Goal: Task Accomplishment & Management: Manage account settings

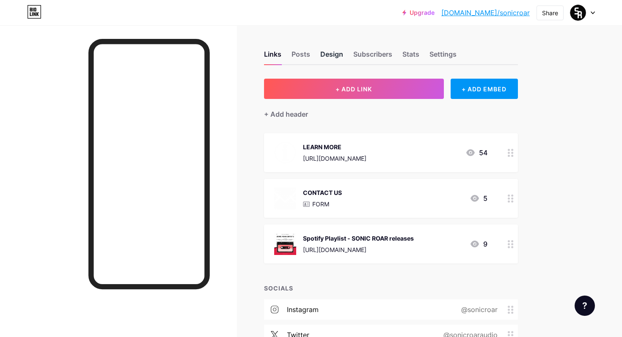
click at [327, 50] on div "Design" at bounding box center [331, 56] width 23 height 15
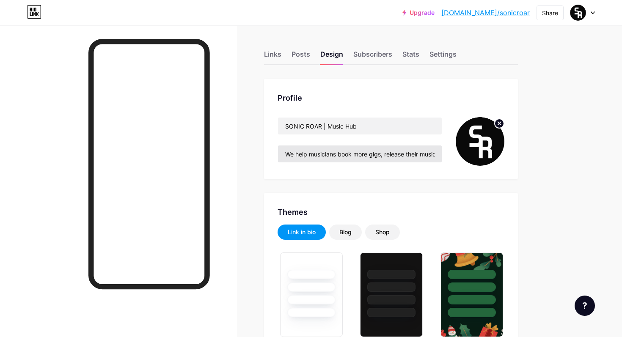
type input "#de1d41"
type input "#ffffff"
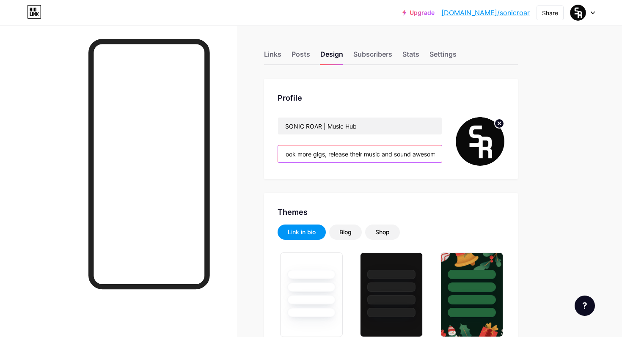
scroll to position [0, 63]
drag, startPoint x: 381, startPoint y: 155, endPoint x: 441, endPoint y: 174, distance: 62.0
click at [441, 174] on div "Profile SONIC ROAR | Music Hub We help musicians book more gigs, release their …" at bounding box center [391, 129] width 254 height 101
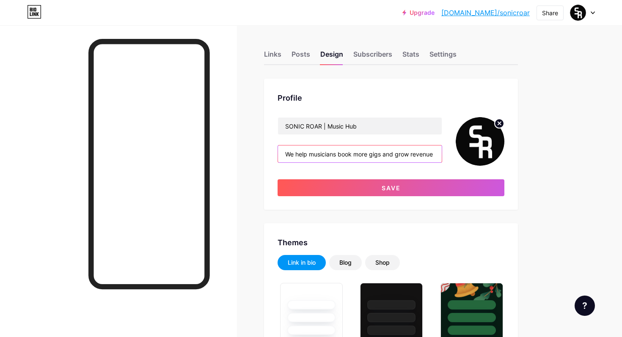
click at [343, 155] on input "We help musicians book more gigs and grow revenue" at bounding box center [360, 154] width 164 height 17
paste input "their"
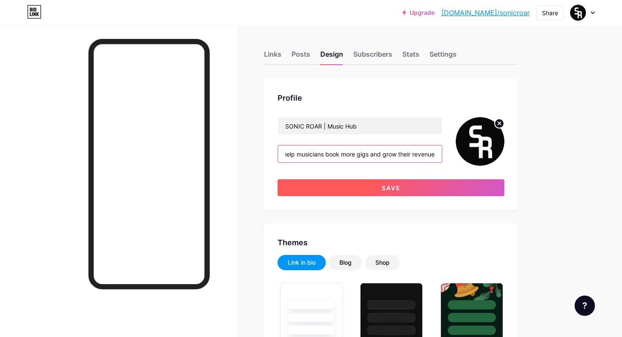
type input "We help musicians book more gigs and grow their revenue"
click at [364, 183] on button "Save" at bounding box center [391, 187] width 227 height 17
type input "#ffffff"
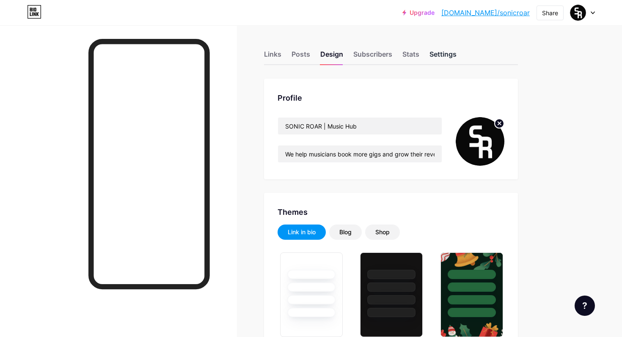
click at [436, 55] on div "Settings" at bounding box center [443, 56] width 27 height 15
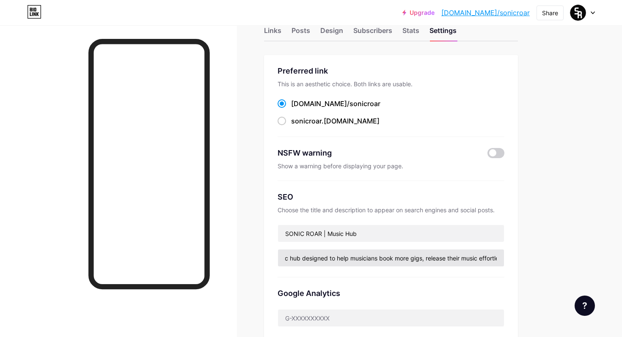
scroll to position [0, 145]
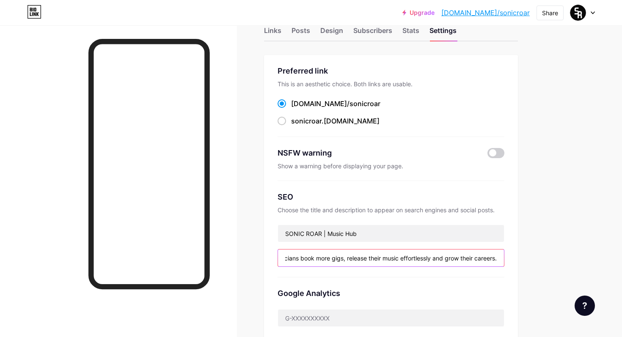
drag, startPoint x: 433, startPoint y: 258, endPoint x: 341, endPoint y: 260, distance: 92.3
click at [341, 260] on input "SONIC ROAR is a music hub designed to help musicians book more gigs, release th…" at bounding box center [391, 258] width 226 height 17
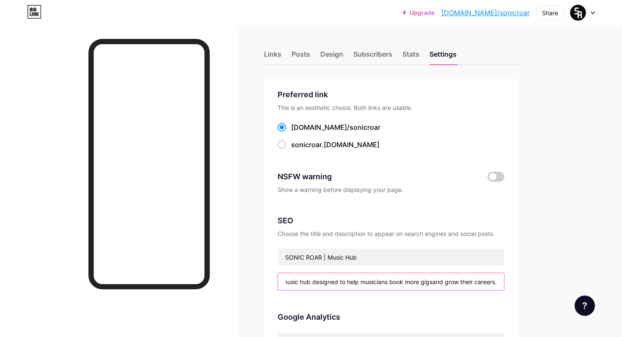
scroll to position [362, 0]
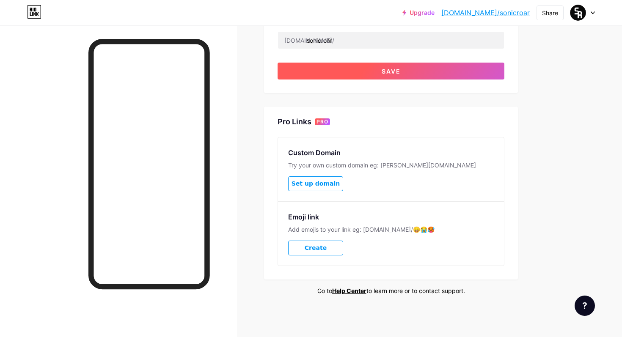
type input "SONIC ROAR is a music hub designed to help musicians book more gigsand grow the…"
click at [427, 72] on button "Save" at bounding box center [391, 71] width 227 height 17
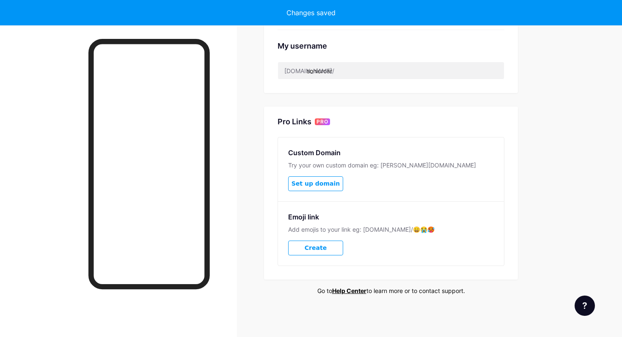
scroll to position [0, 0]
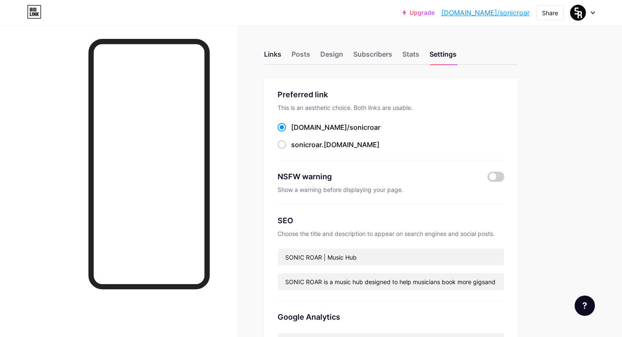
click at [271, 58] on div "Links" at bounding box center [272, 56] width 17 height 15
